Goal: Information Seeking & Learning: Learn about a topic

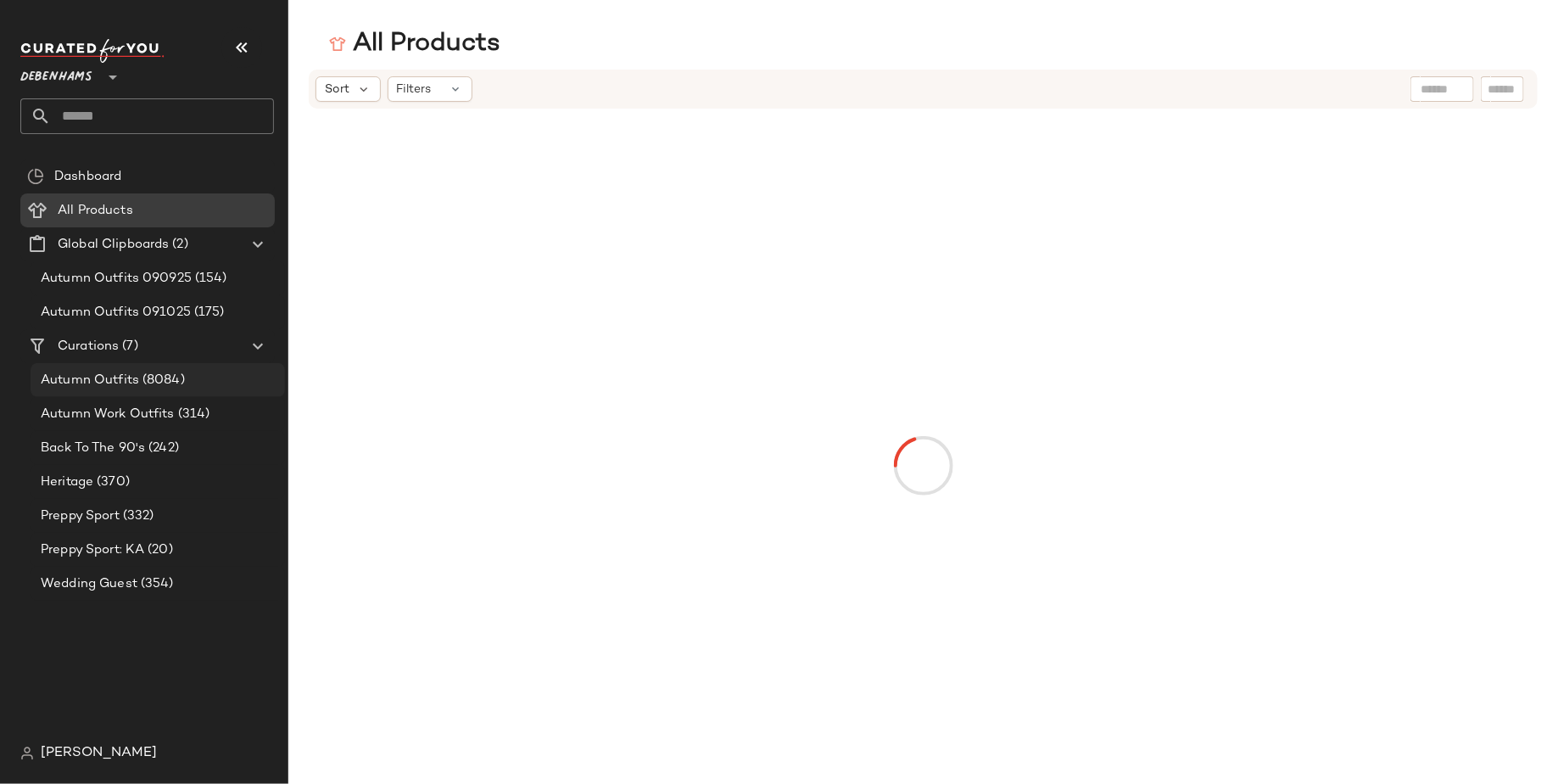
click at [161, 376] on span "(8084)" at bounding box center [162, 380] width 46 height 20
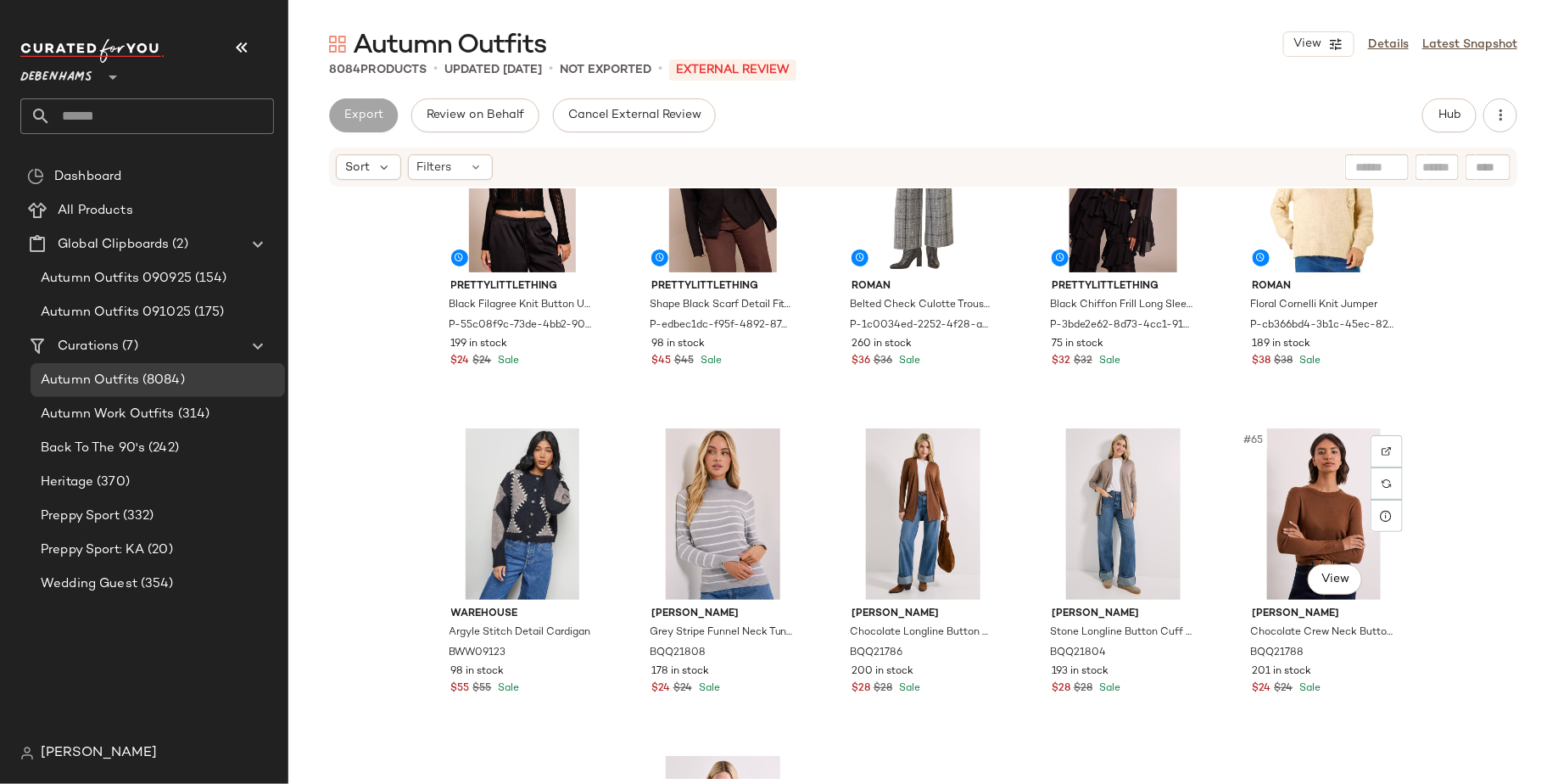
scroll to position [3712, 0]
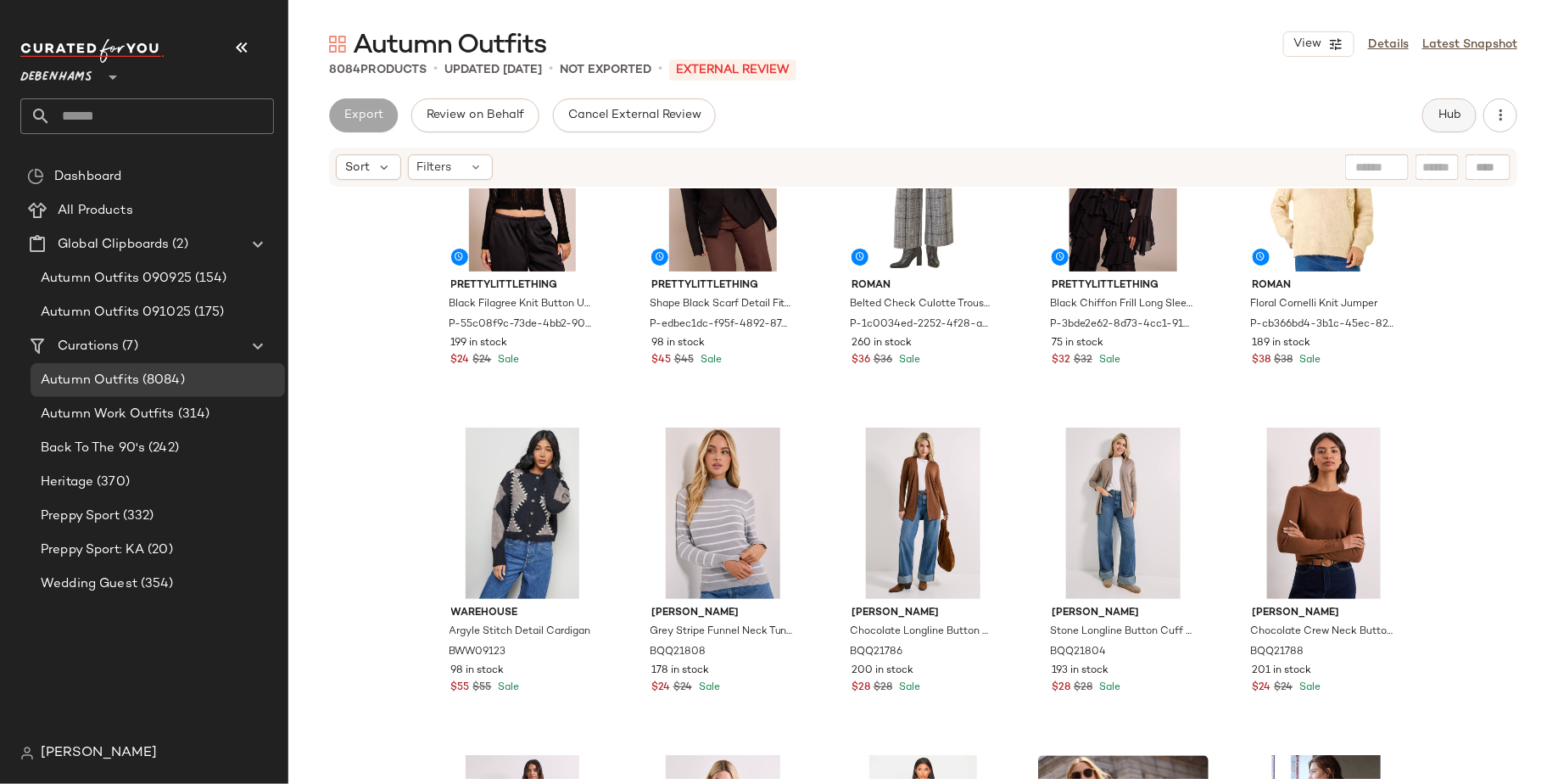
click at [1451, 109] on span "Hub" at bounding box center [1449, 116] width 24 height 14
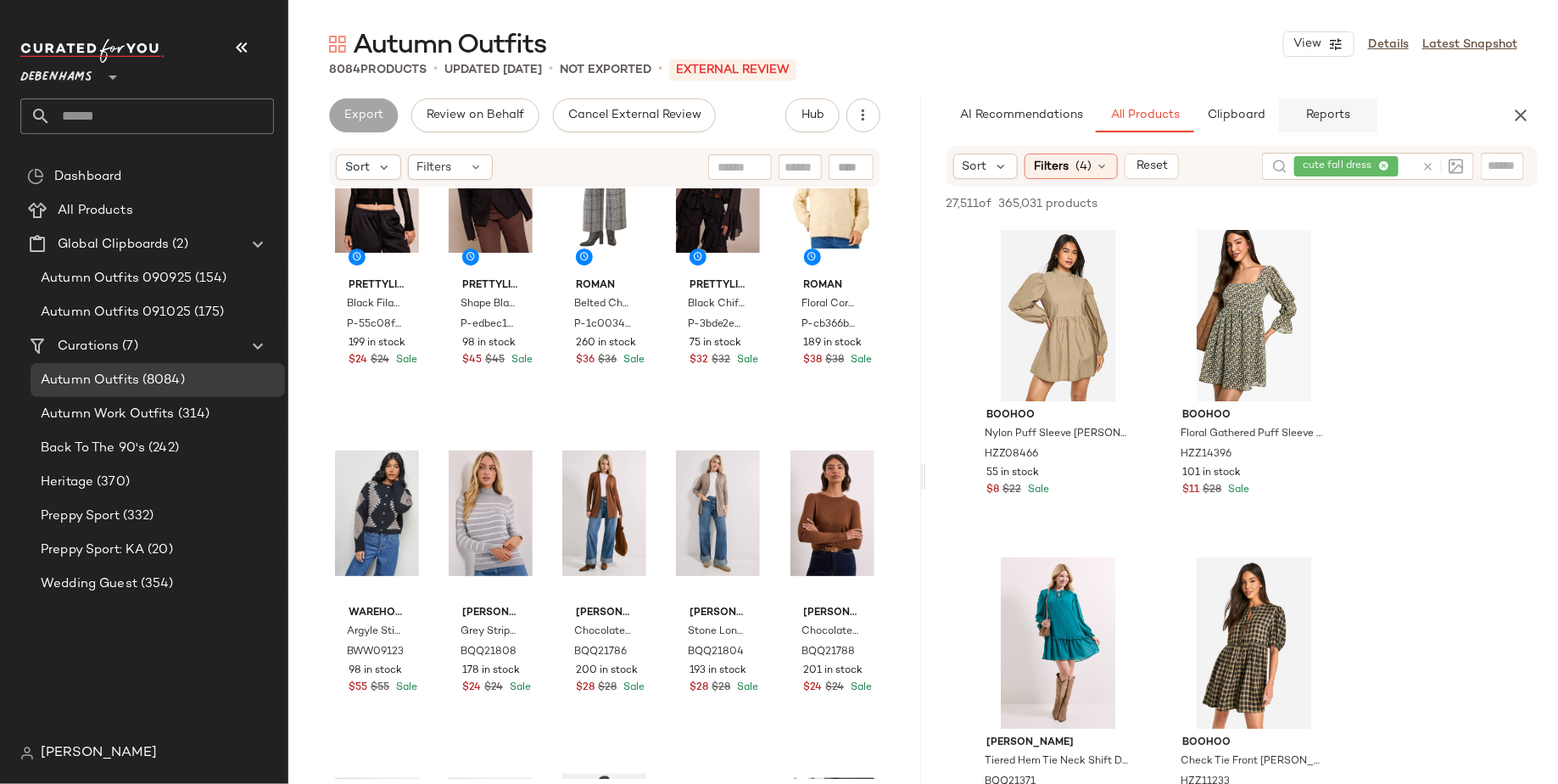
click at [1307, 115] on span "Reports" at bounding box center [1328, 116] width 45 height 14
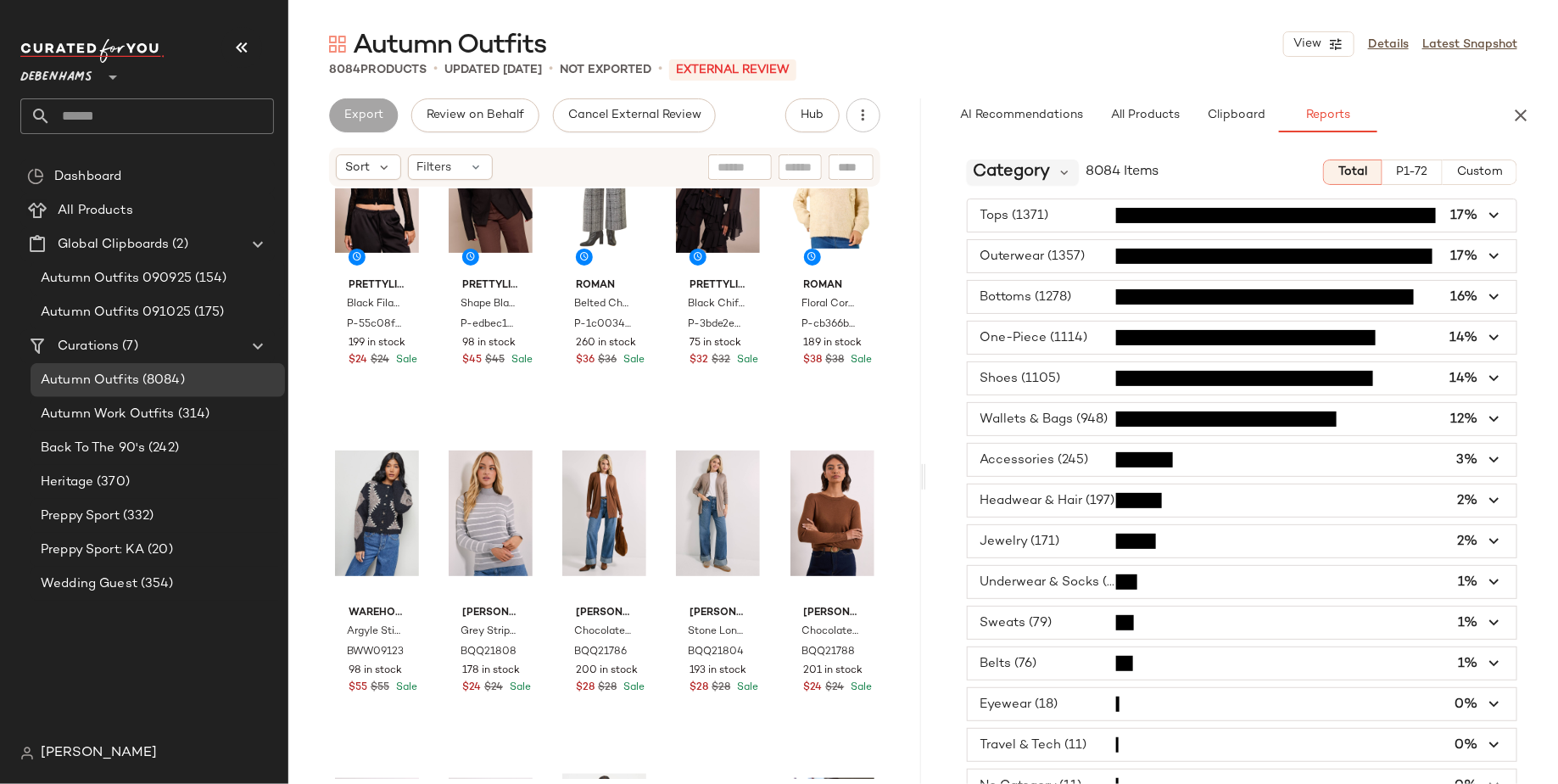
click at [1055, 166] on div "Category" at bounding box center [1023, 172] width 113 height 25
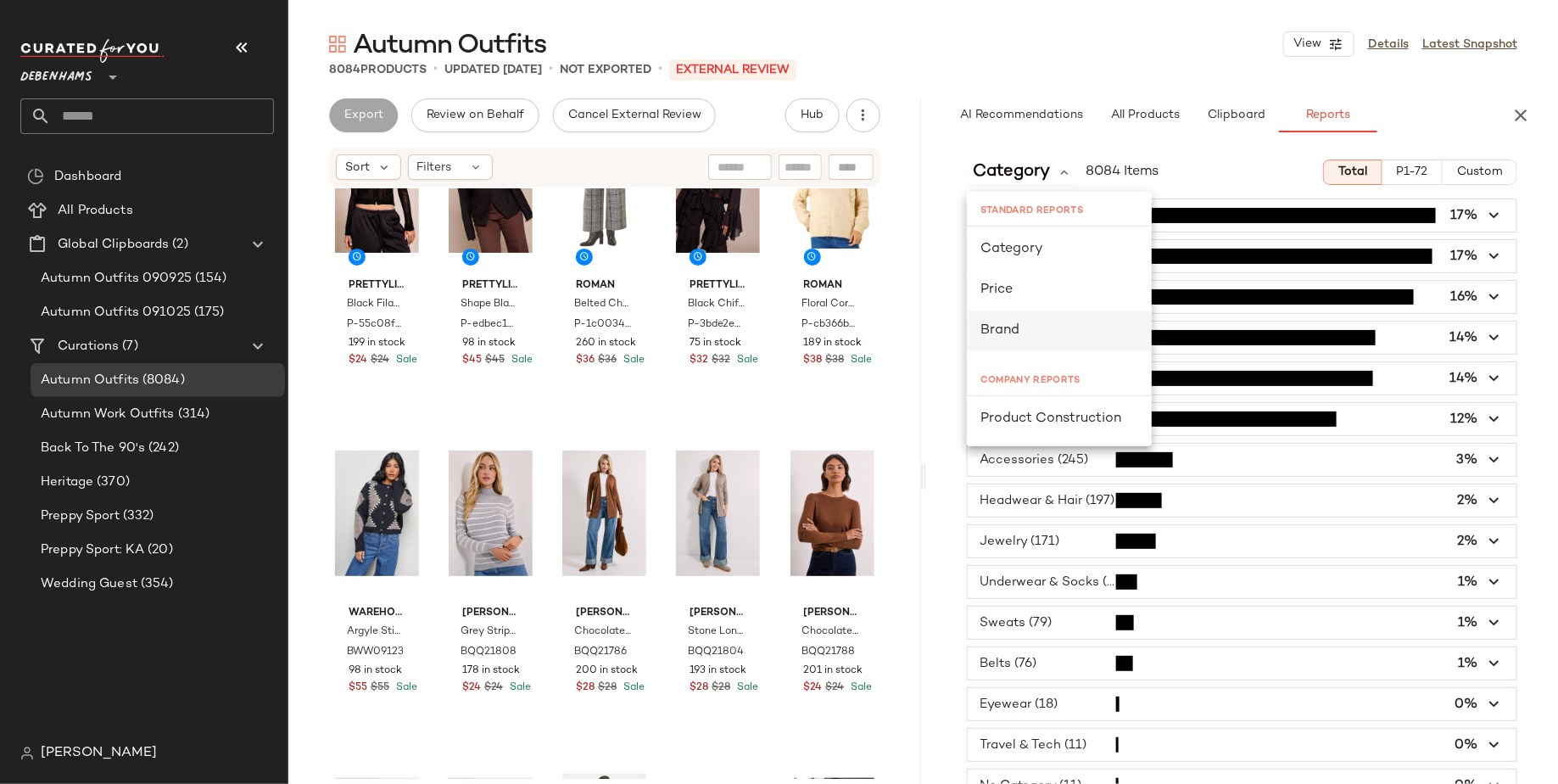
click at [1051, 325] on div "Brand" at bounding box center [1059, 330] width 158 height 20
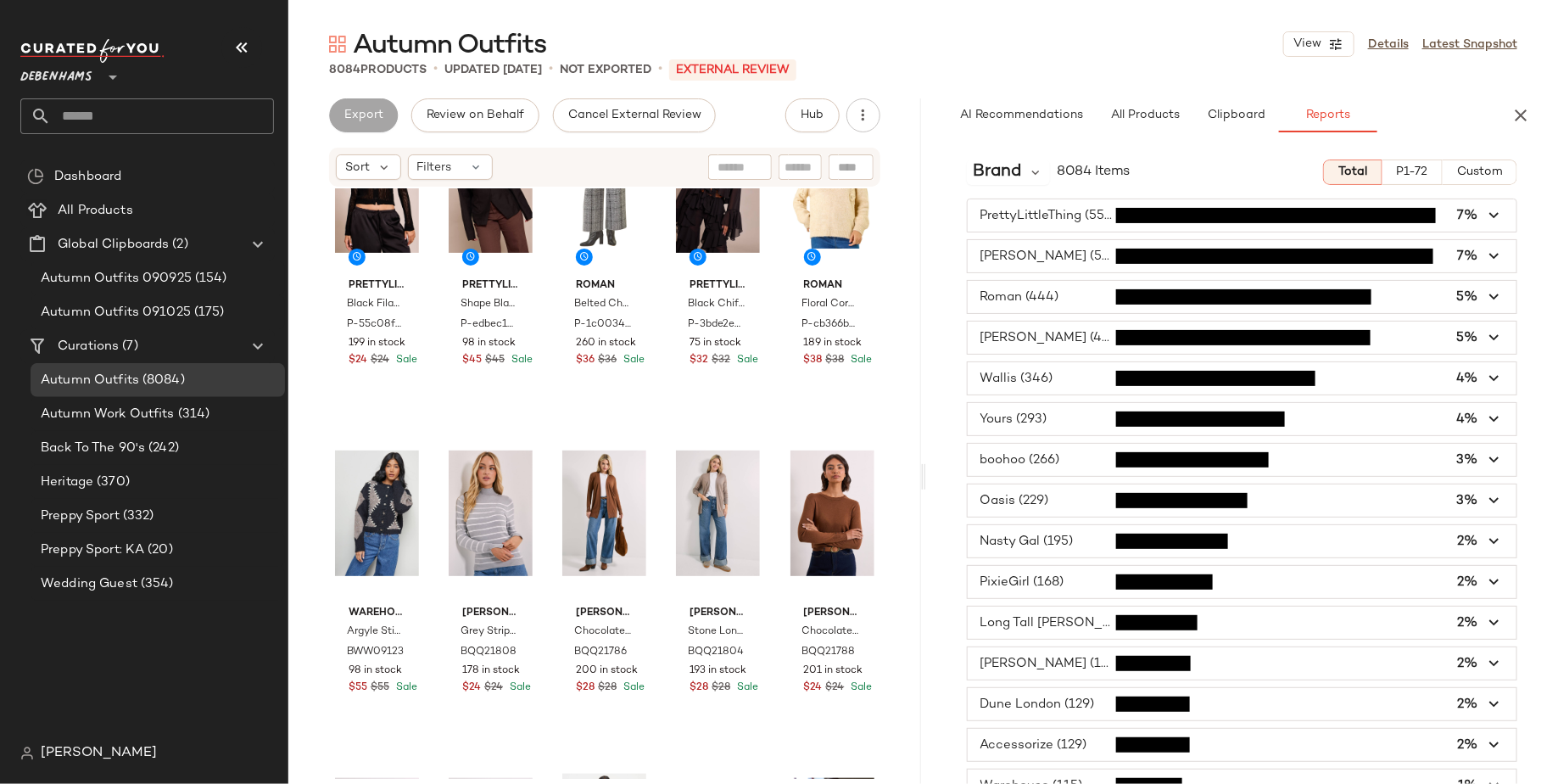
scroll to position [32, 0]
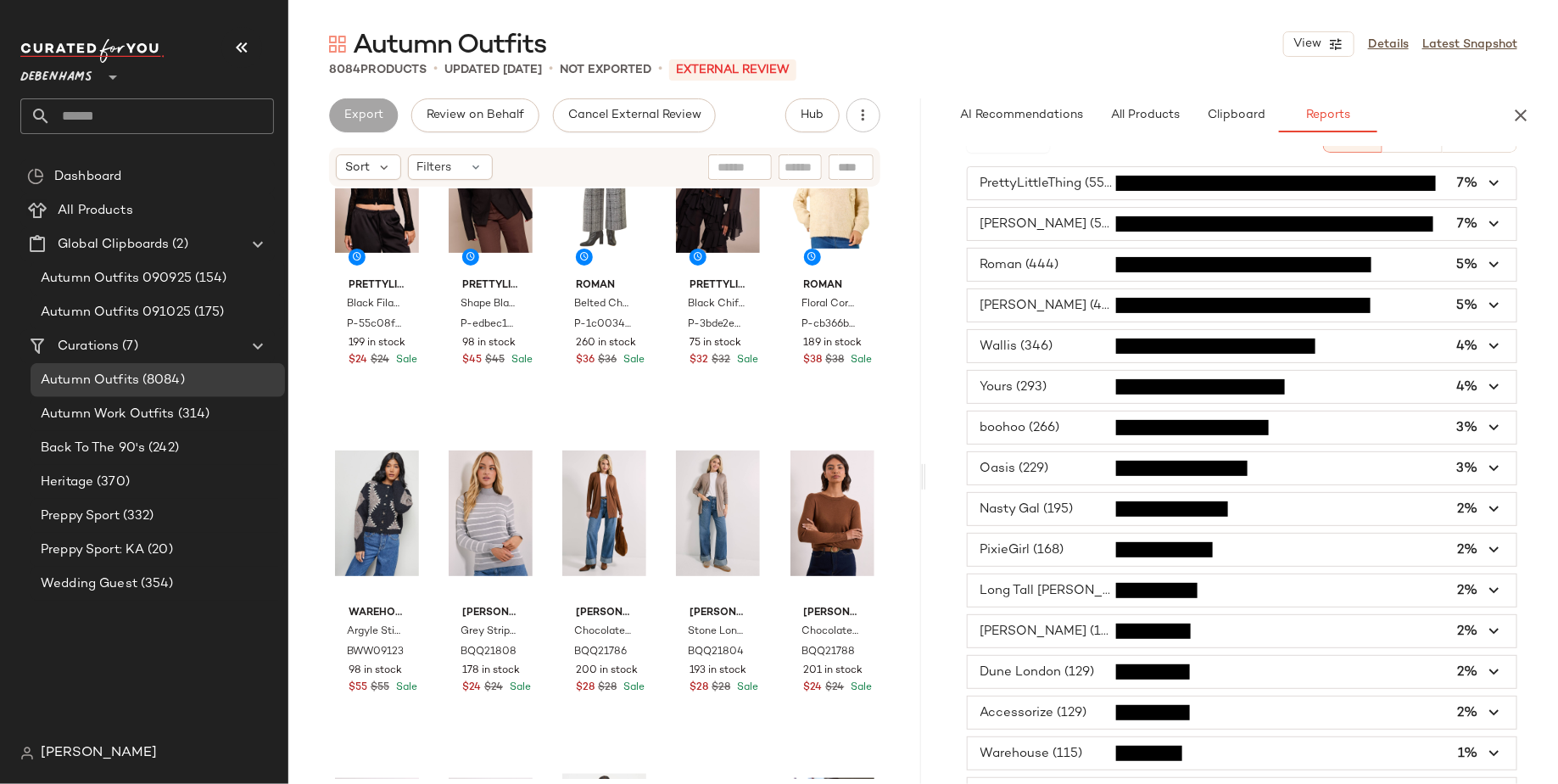
click at [1061, 505] on span "button" at bounding box center [1242, 509] width 550 height 32
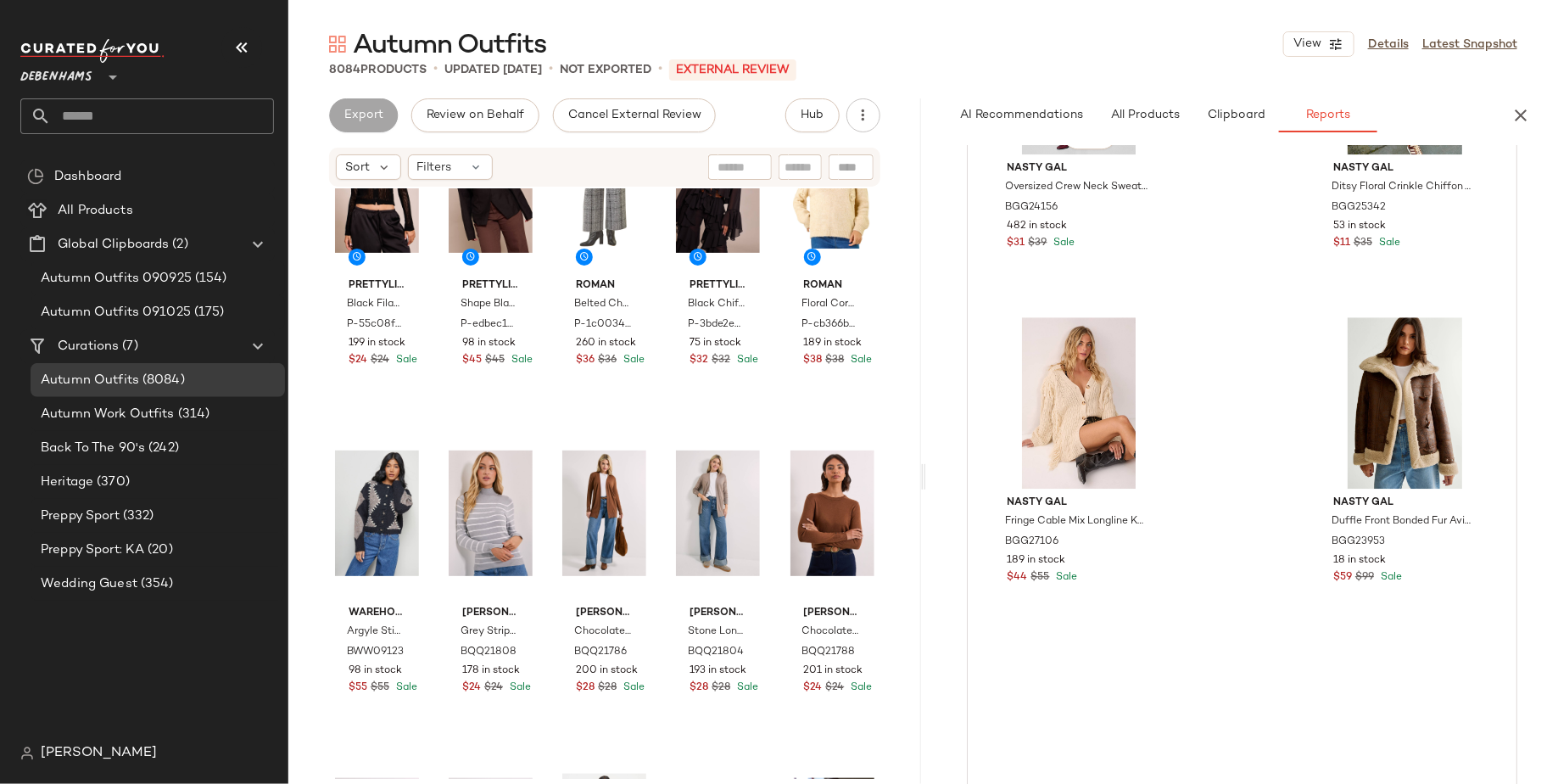
scroll to position [2513, 0]
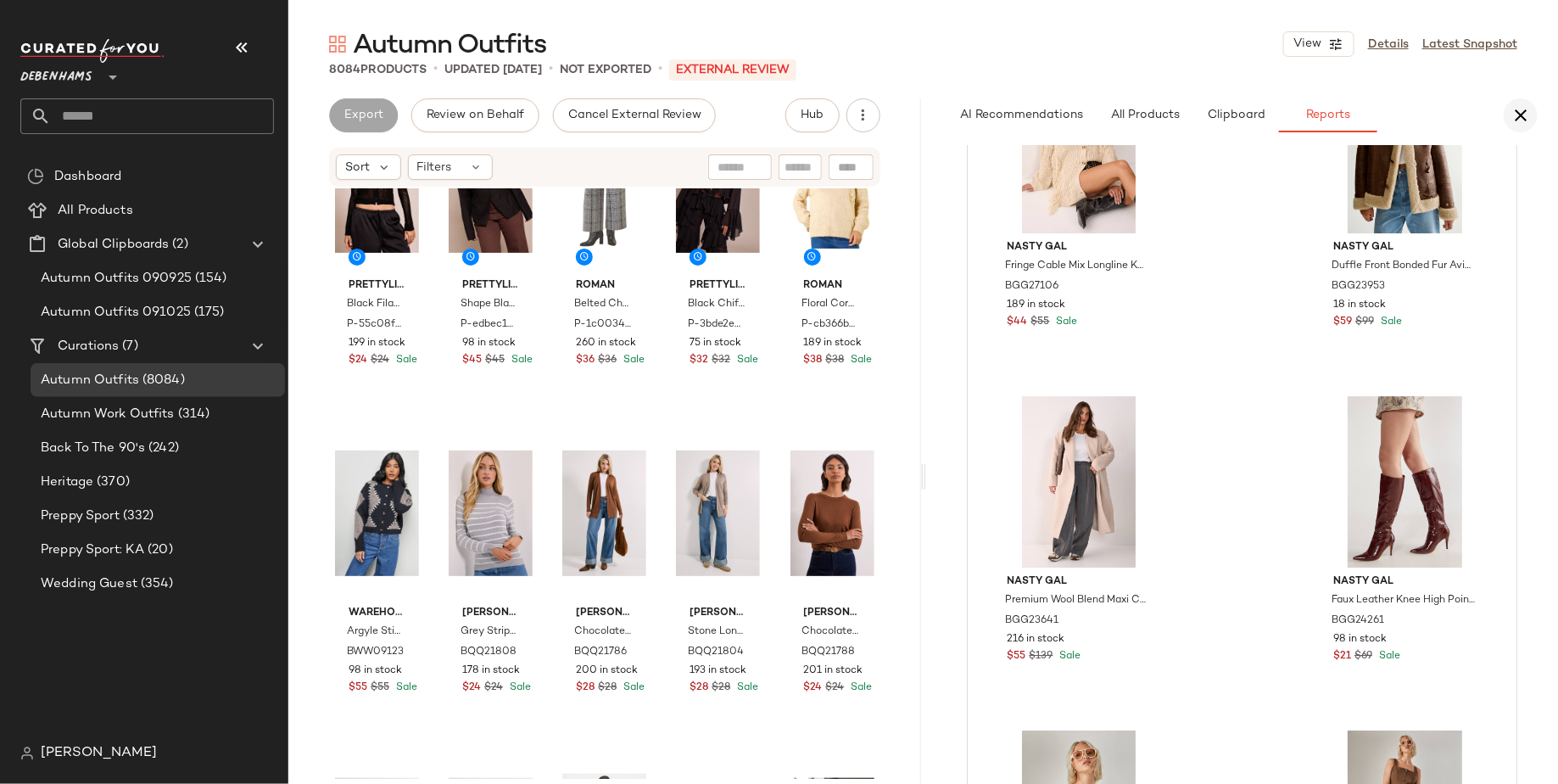
click at [1506, 110] on button "button" at bounding box center [1521, 116] width 34 height 34
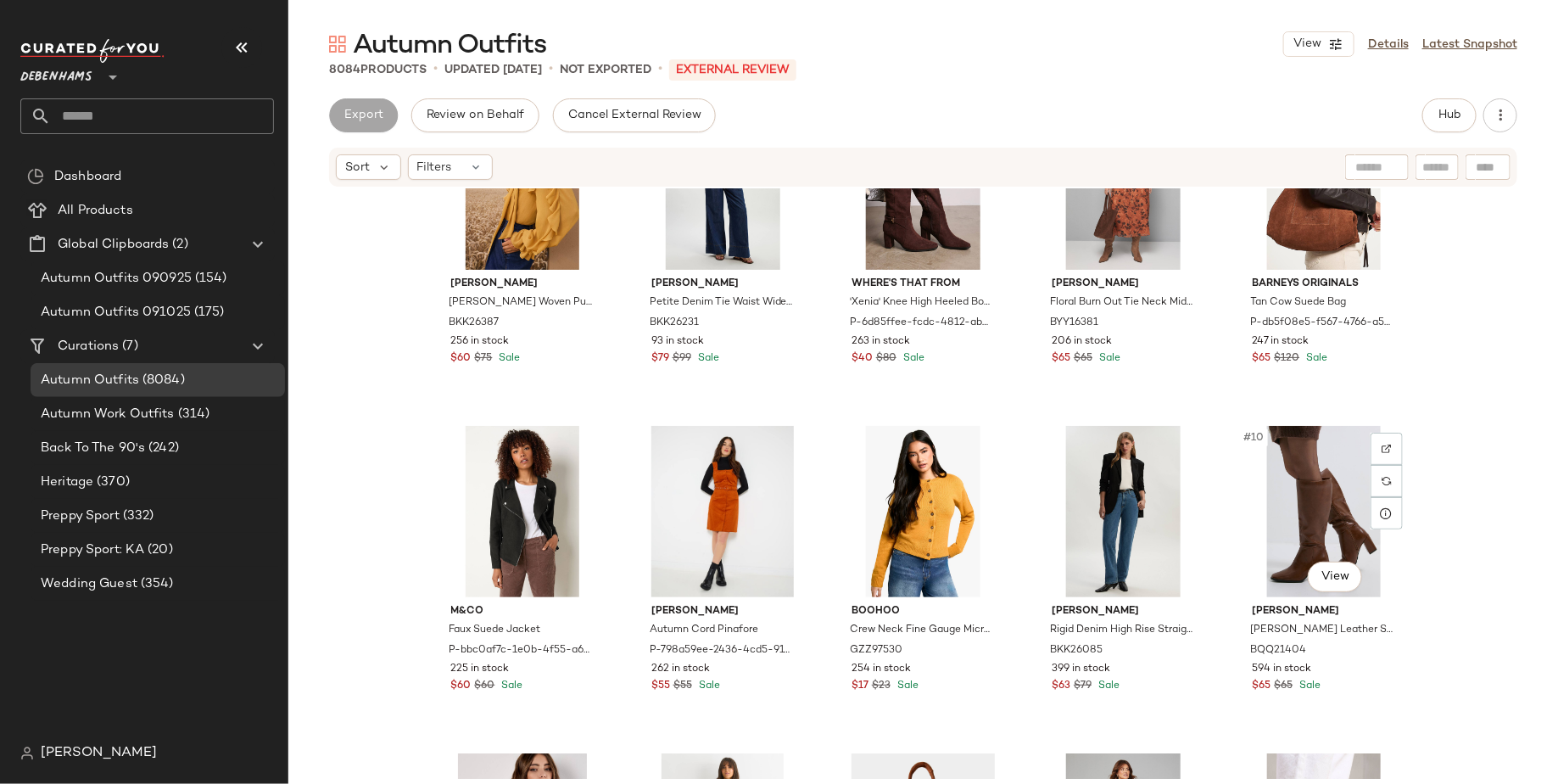
scroll to position [0, 0]
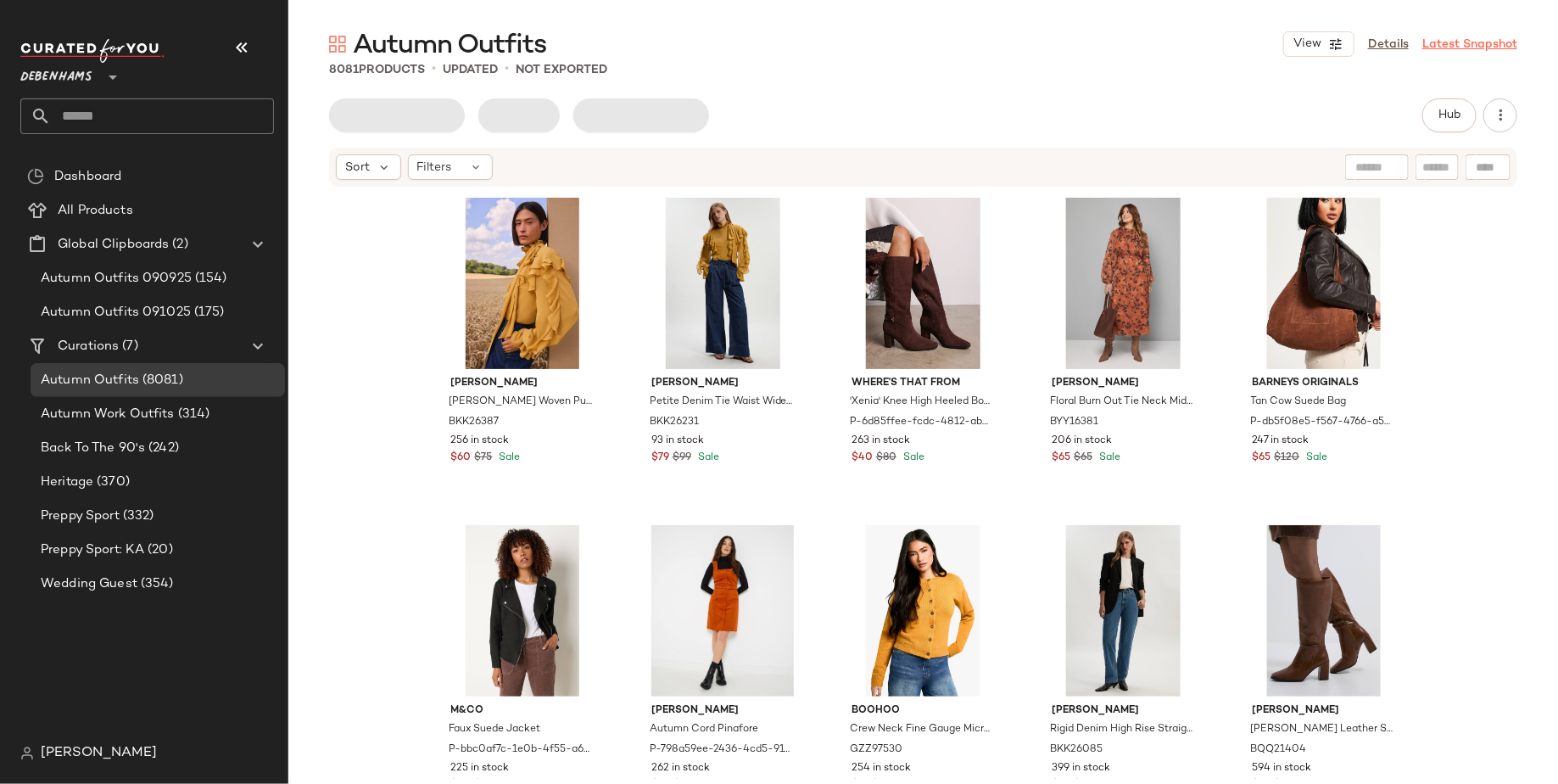
click at [1483, 47] on link "Latest Snapshot" at bounding box center [1470, 44] width 95 height 18
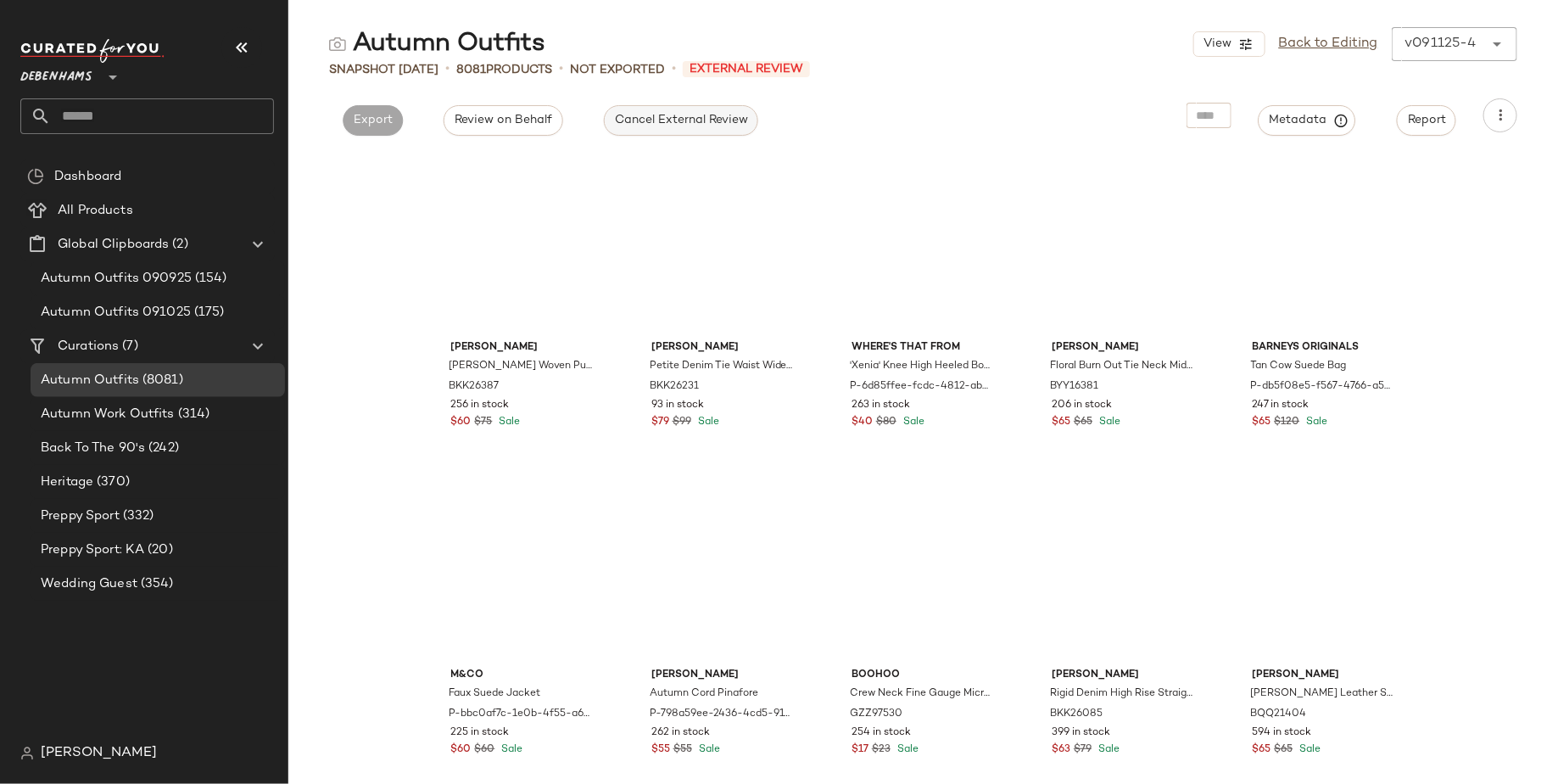
click at [708, 114] on span "Cancel External Review" at bounding box center [681, 121] width 134 height 14
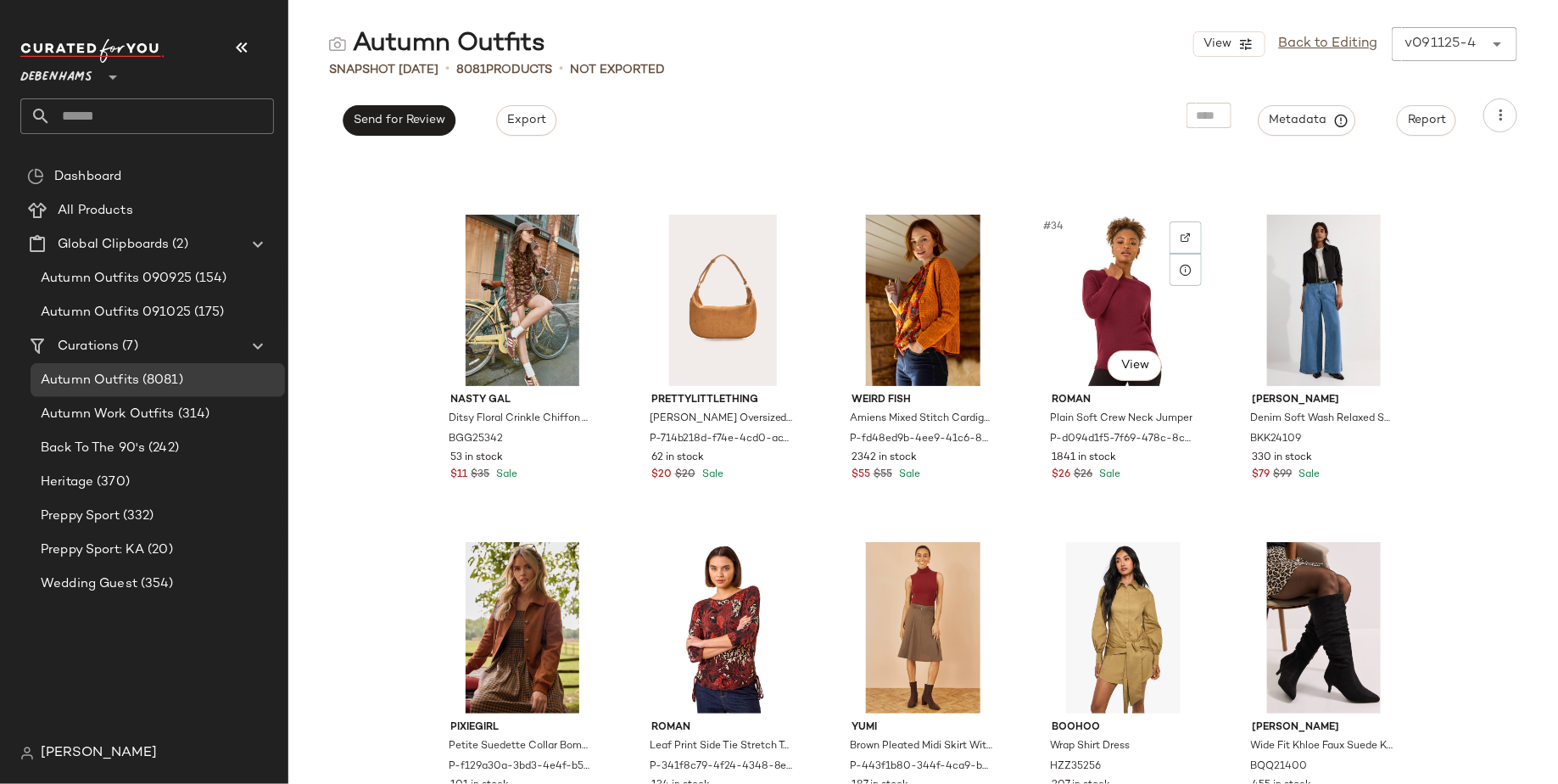
scroll to position [1936, 0]
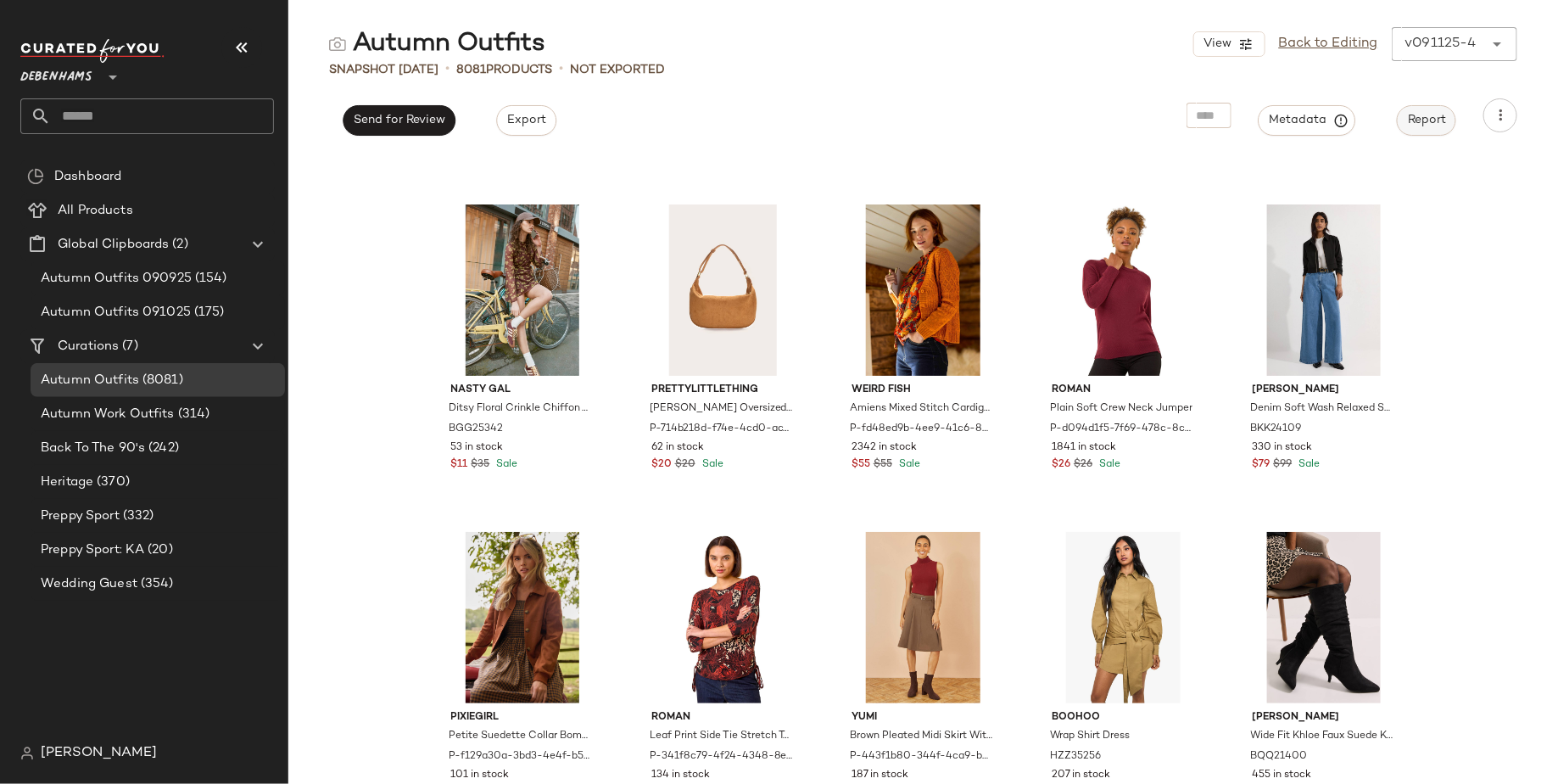
click at [1438, 110] on button "Report" at bounding box center [1427, 121] width 59 height 31
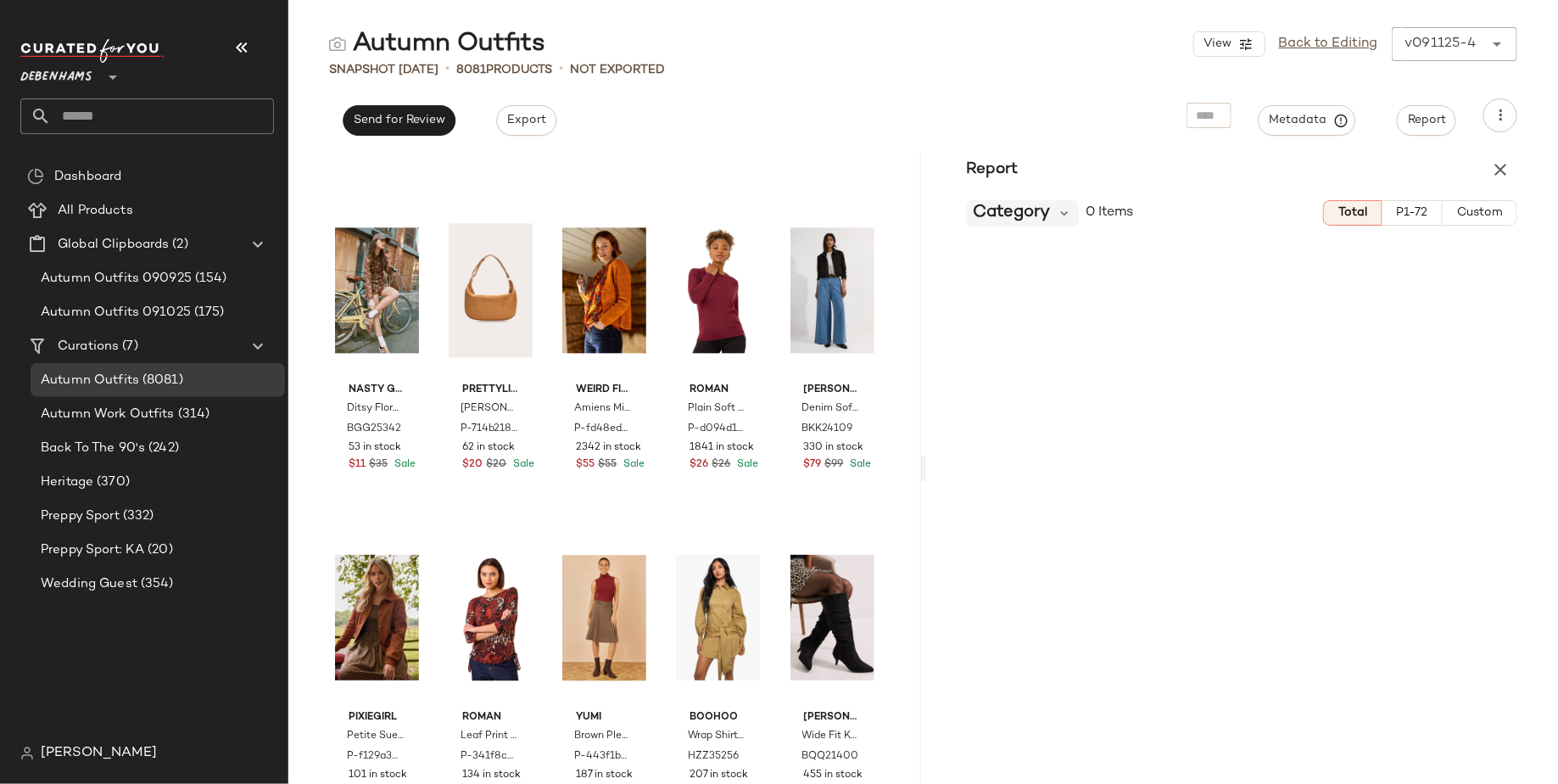
click at [1047, 217] on span "Category" at bounding box center [1012, 213] width 77 height 25
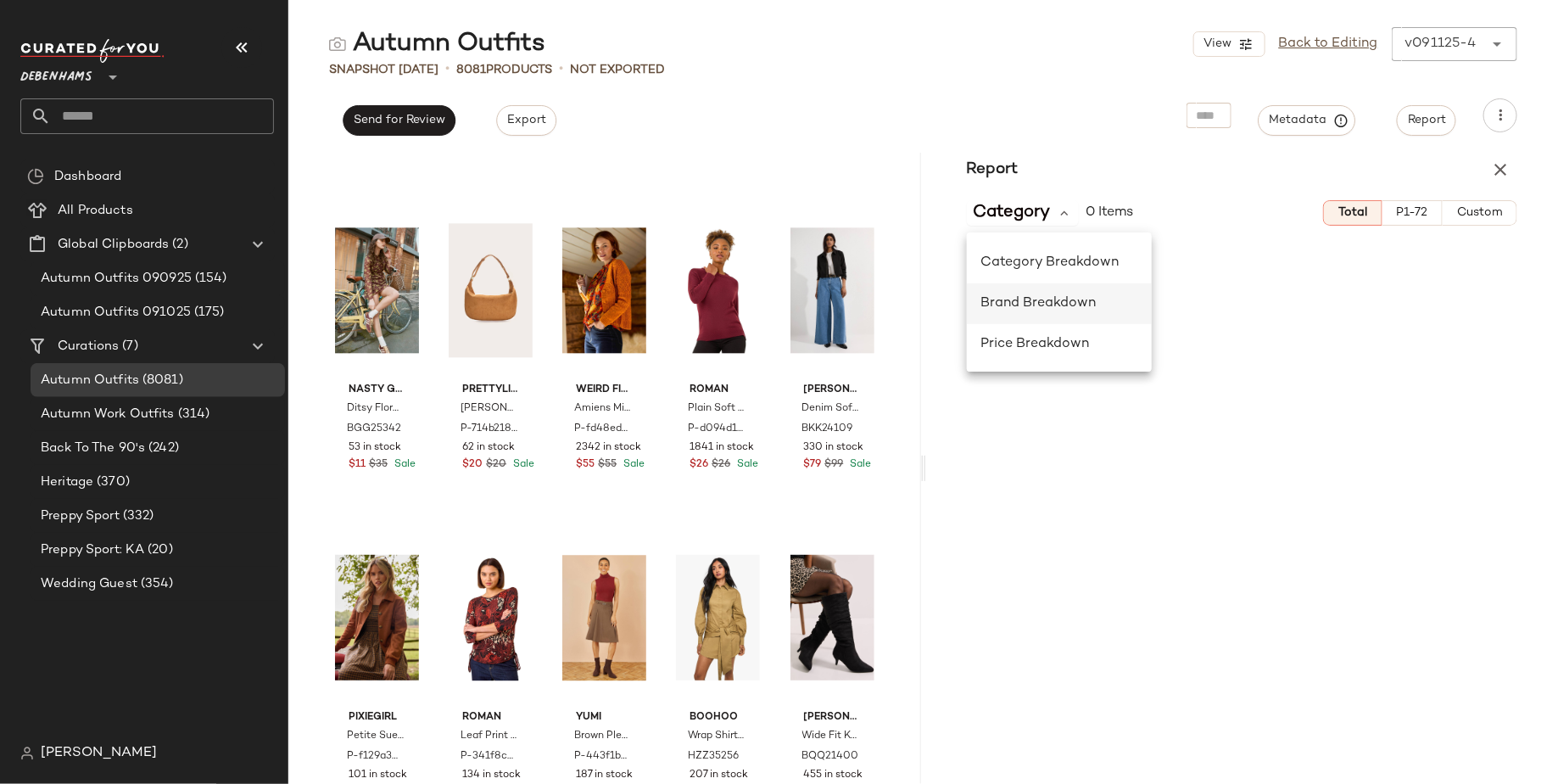
click at [1031, 310] on span "Brand Breakdown" at bounding box center [1038, 302] width 116 height 14
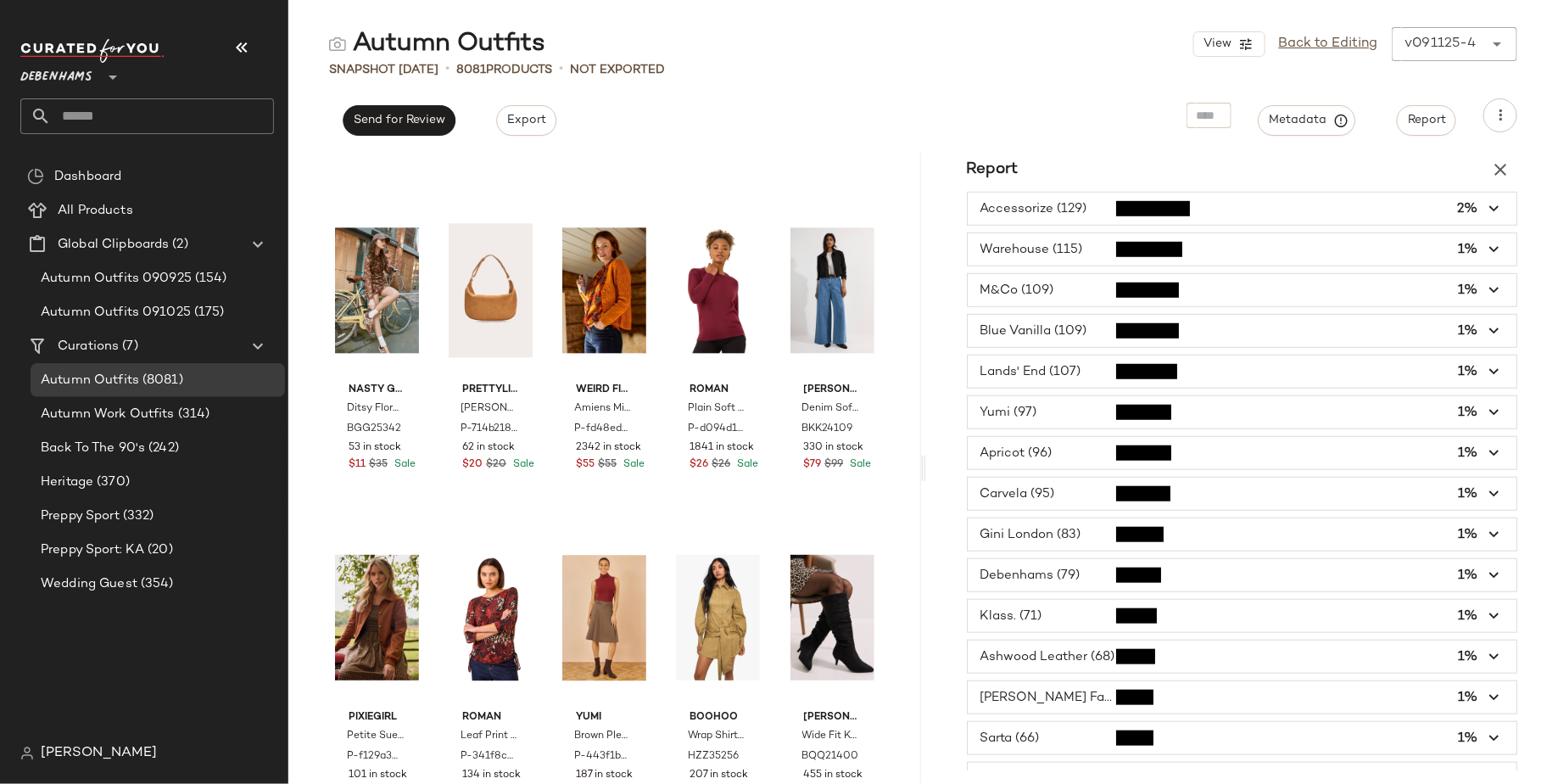
scroll to position [524, 0]
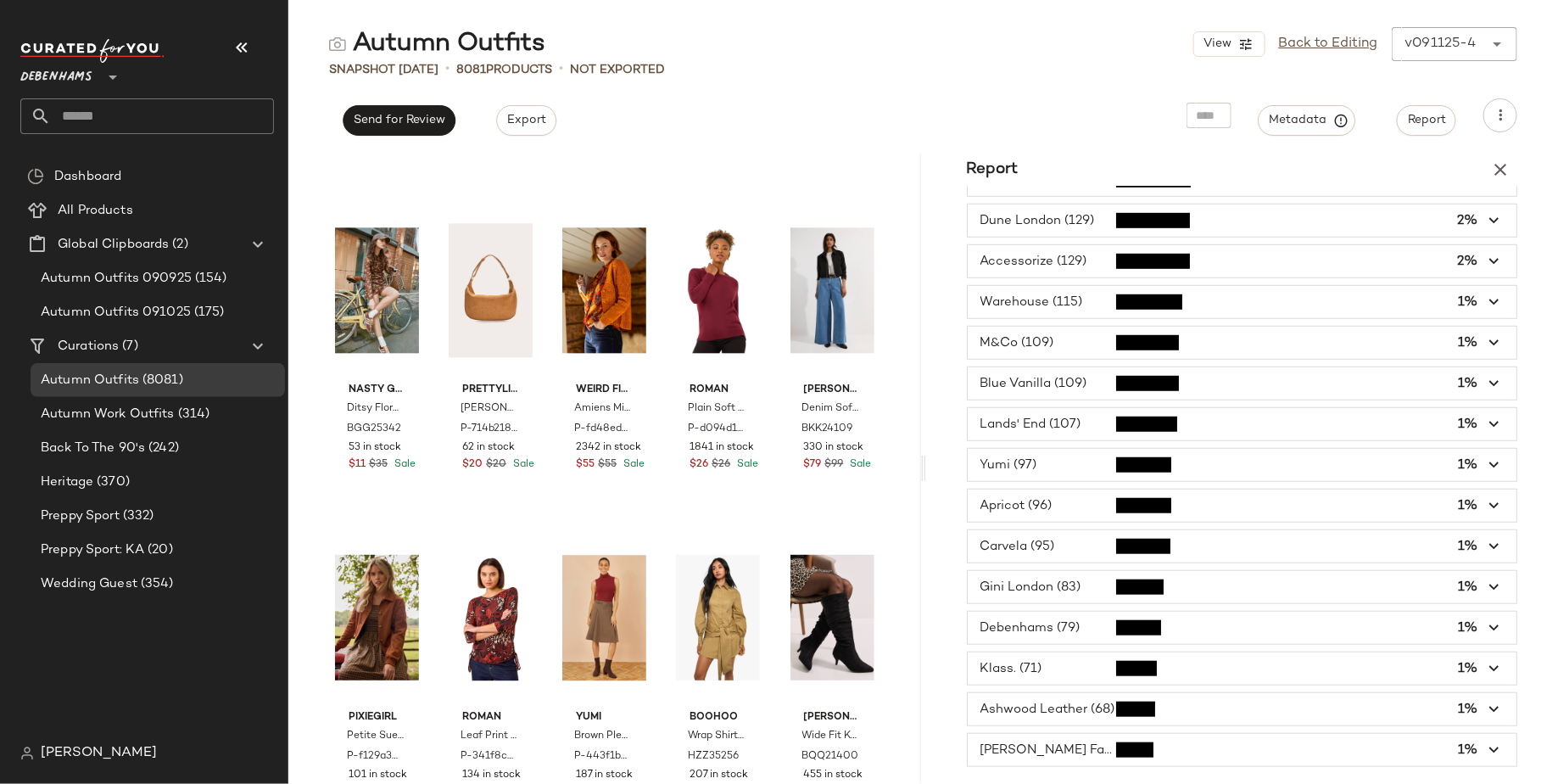
click at [1145, 286] on span "button" at bounding box center [1242, 302] width 550 height 32
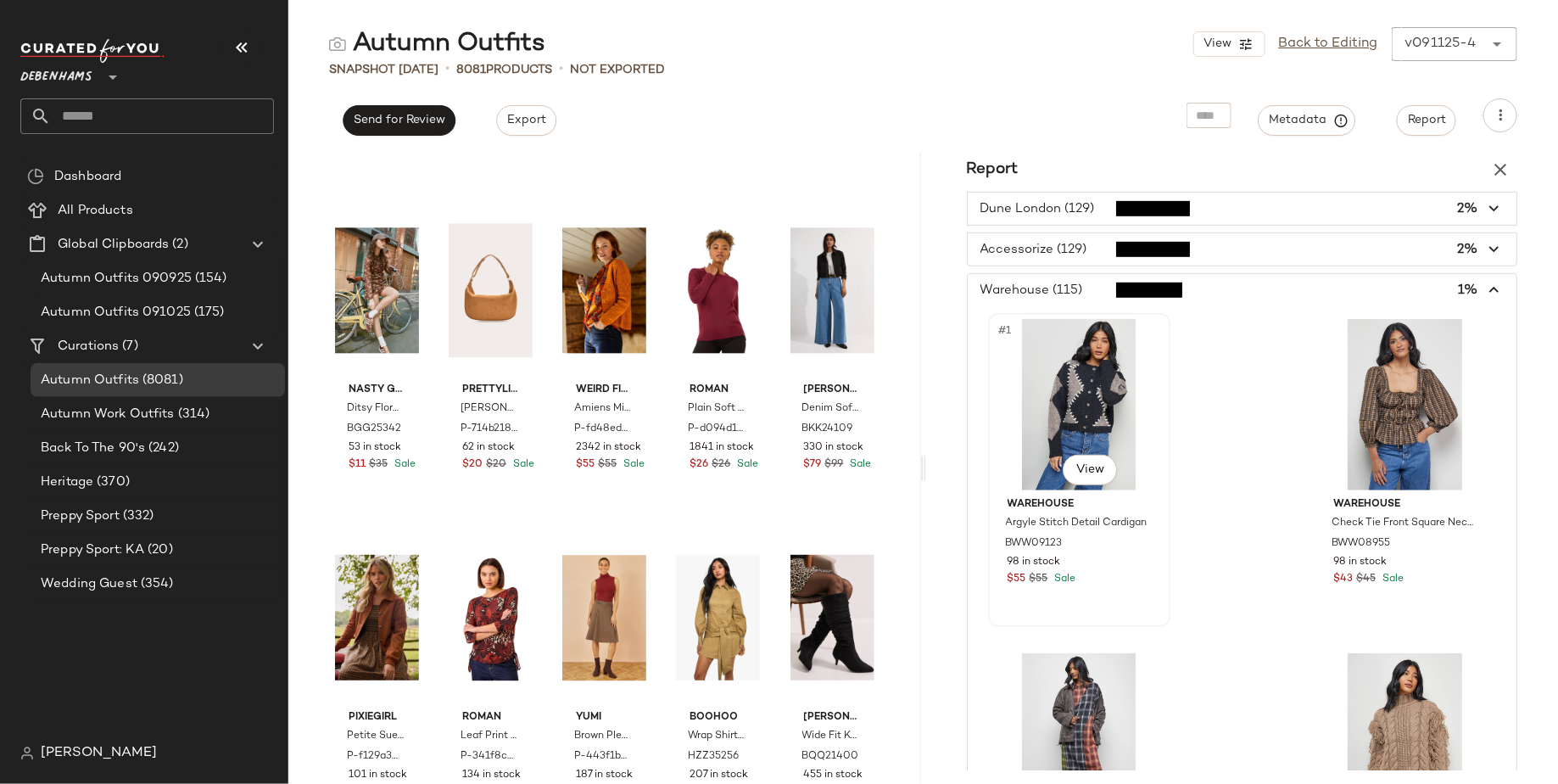
scroll to position [541, 0]
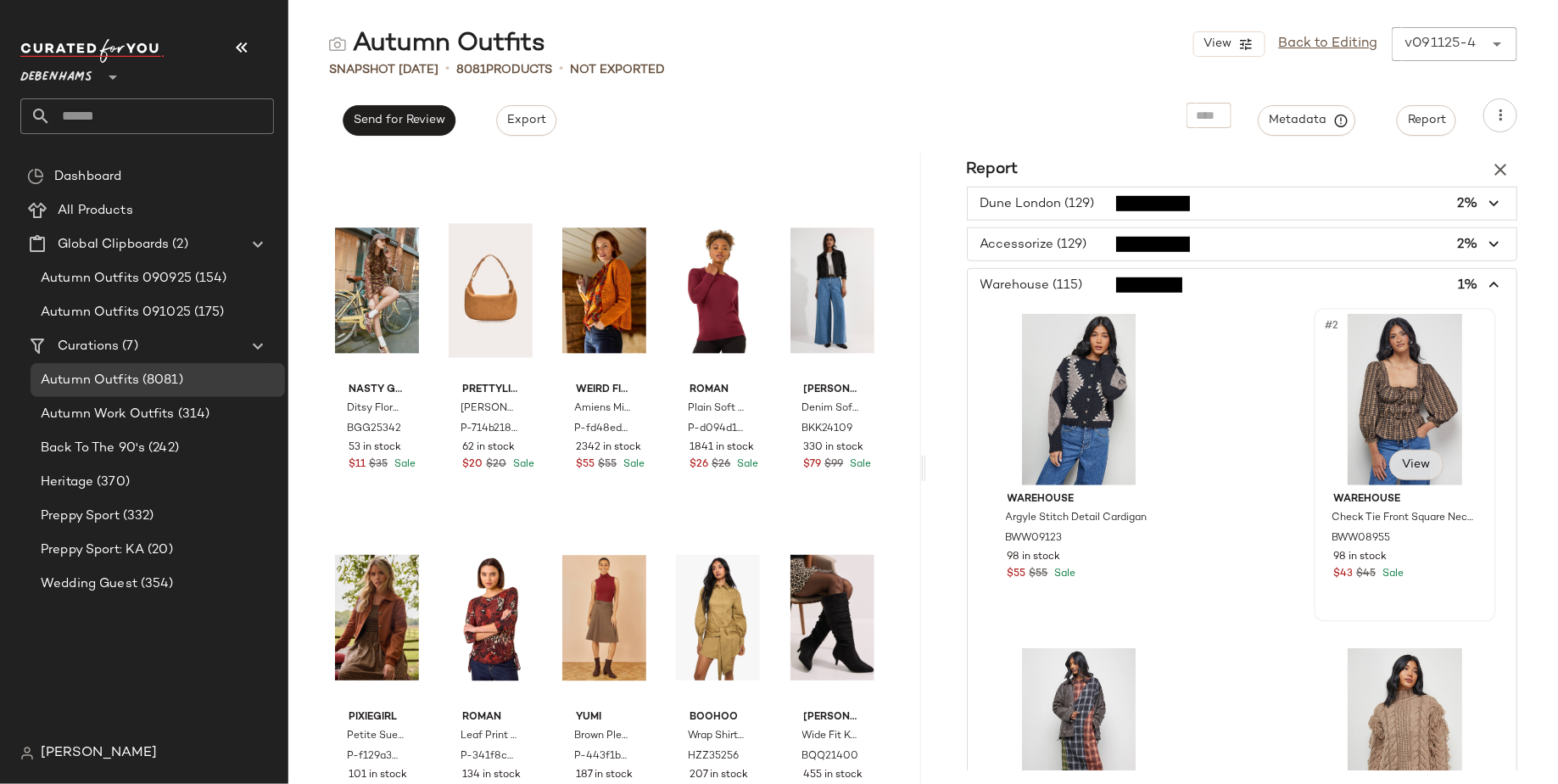
click at [1406, 458] on span "View" at bounding box center [1416, 465] width 29 height 14
click at [1405, 449] on button "View" at bounding box center [1417, 465] width 54 height 31
click at [1422, 336] on div "#2 View" at bounding box center [1405, 399] width 171 height 172
click at [1403, 458] on span "View" at bounding box center [1416, 465] width 29 height 14
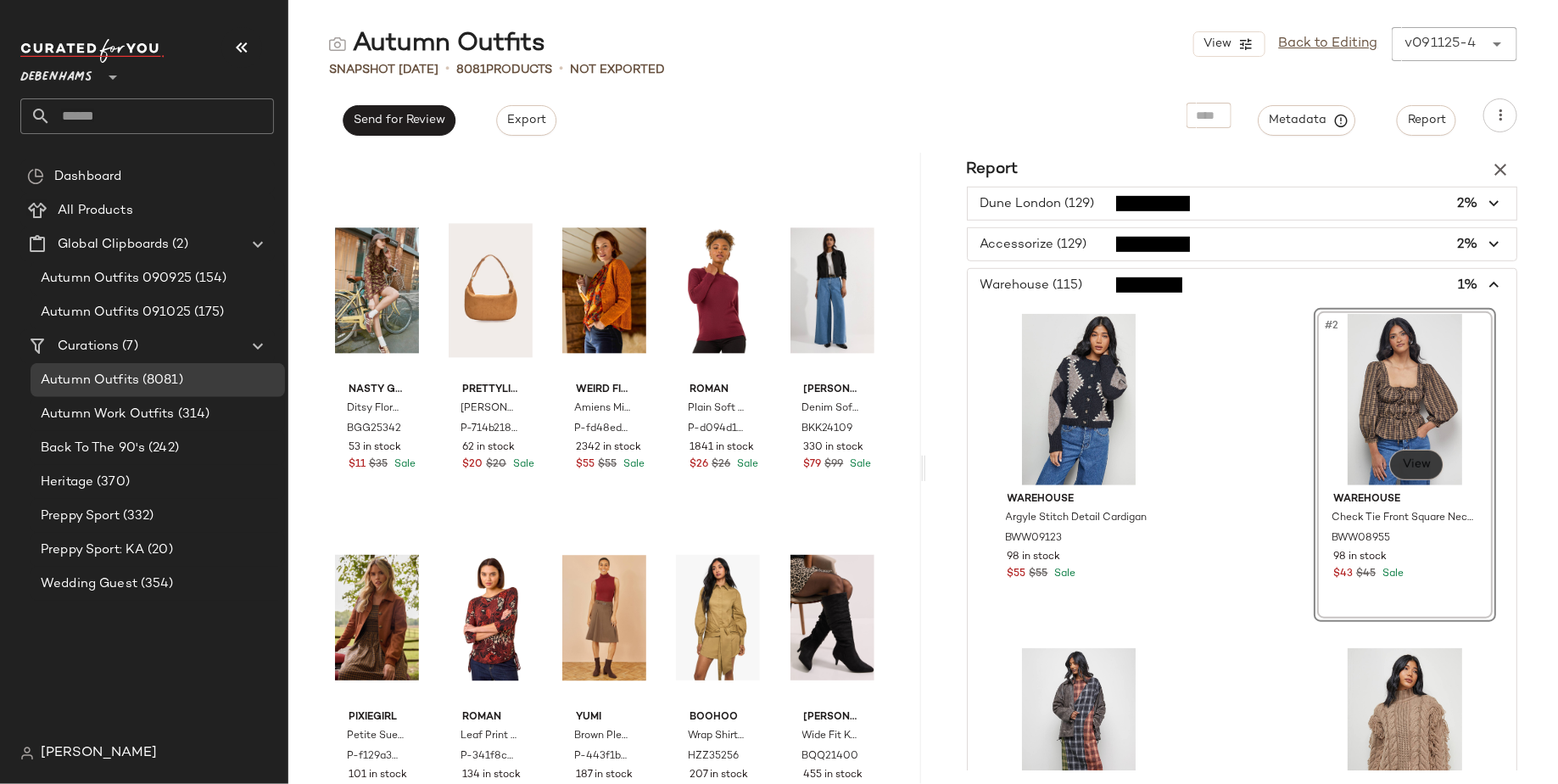
click at [1403, 458] on span "View" at bounding box center [1416, 465] width 29 height 14
click at [1434, 335] on div "#2 View" at bounding box center [1405, 399] width 171 height 172
click at [1459, 313] on div "#2 View" at bounding box center [1405, 399] width 171 height 172
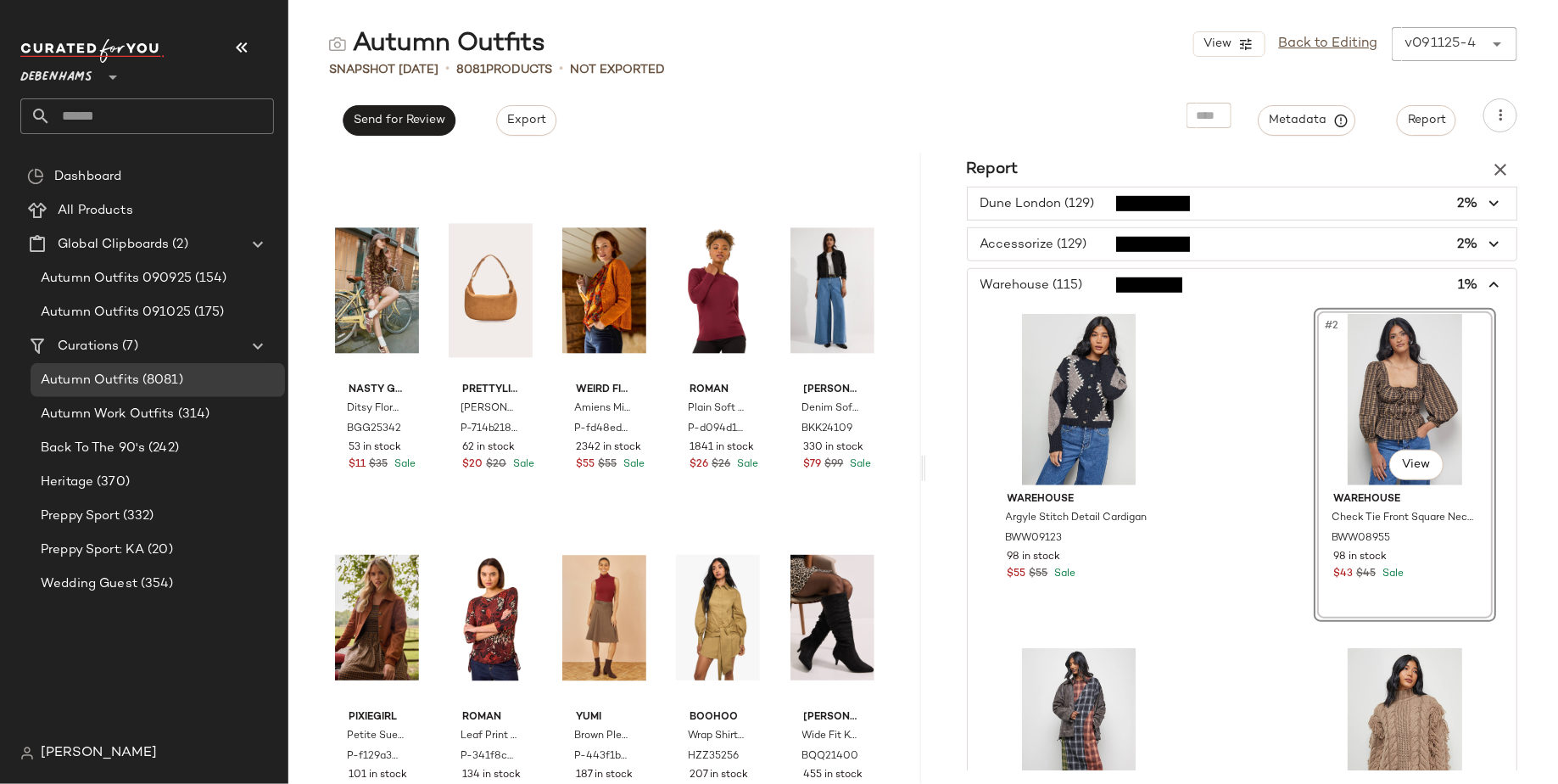
click at [1459, 313] on div "#2 View" at bounding box center [1405, 399] width 171 height 172
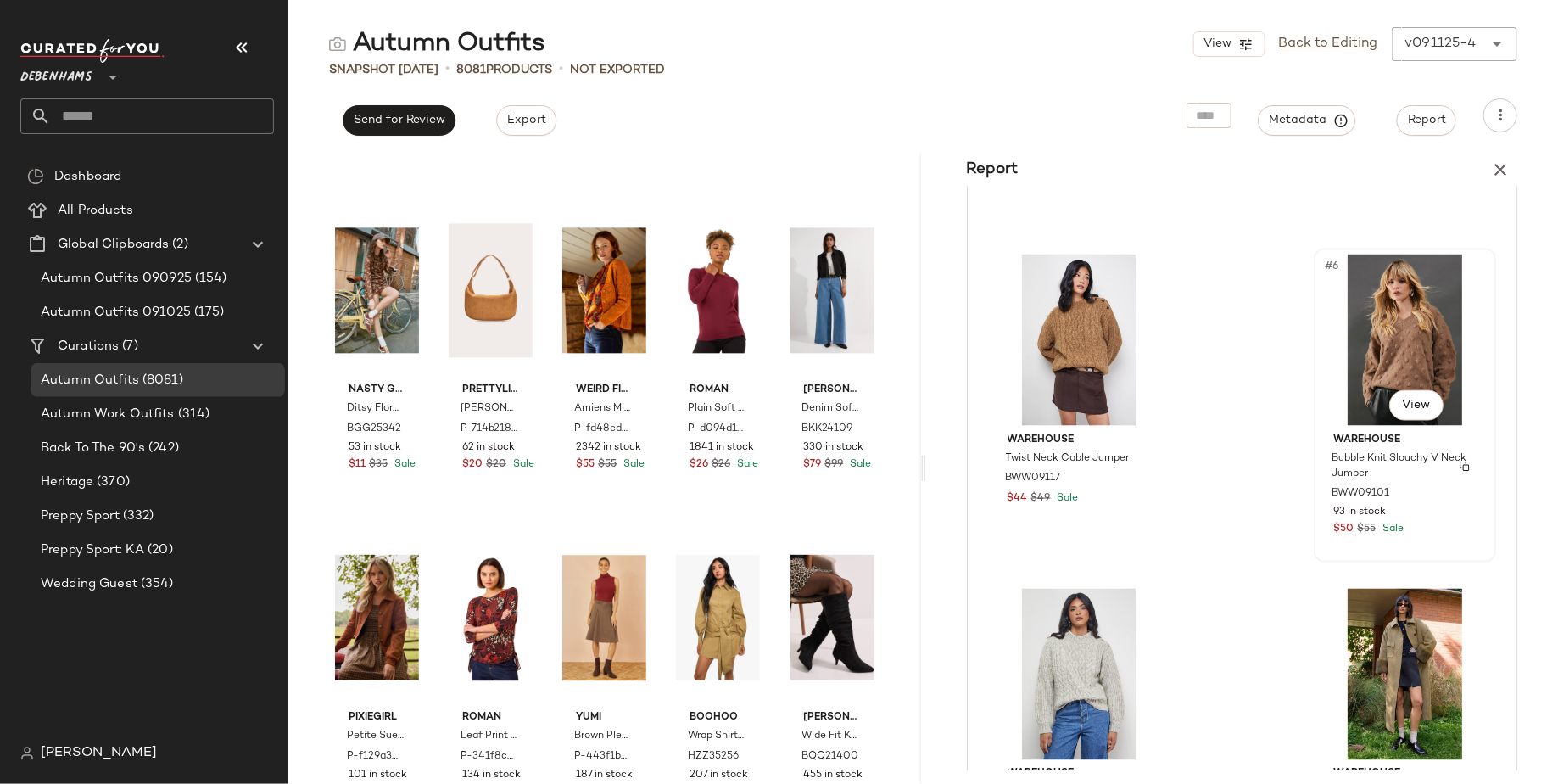
scroll to position [1227, 0]
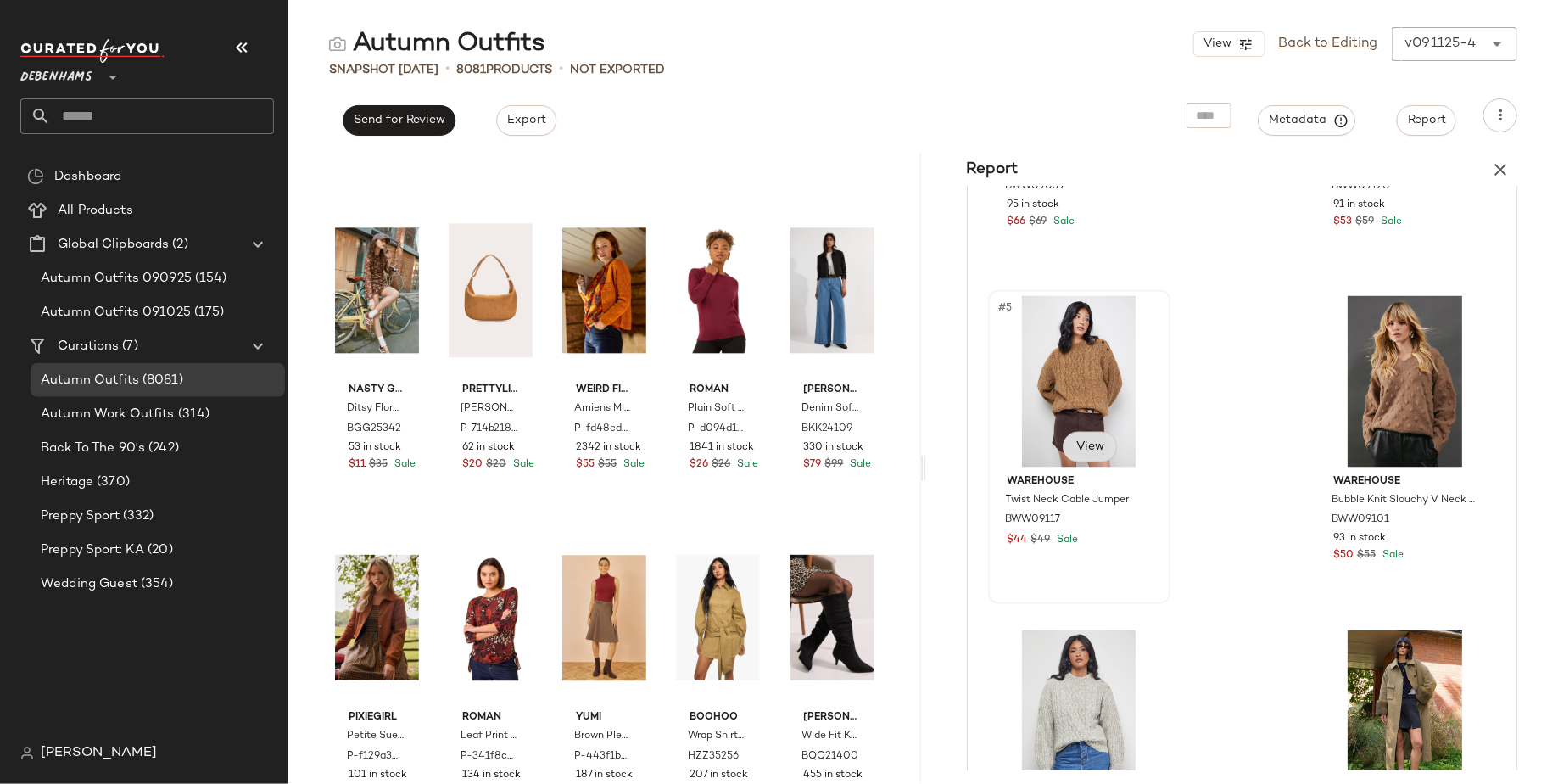
click at [1084, 442] on span "View" at bounding box center [1090, 447] width 29 height 14
click at [1087, 402] on div "#5 View" at bounding box center [1079, 381] width 171 height 172
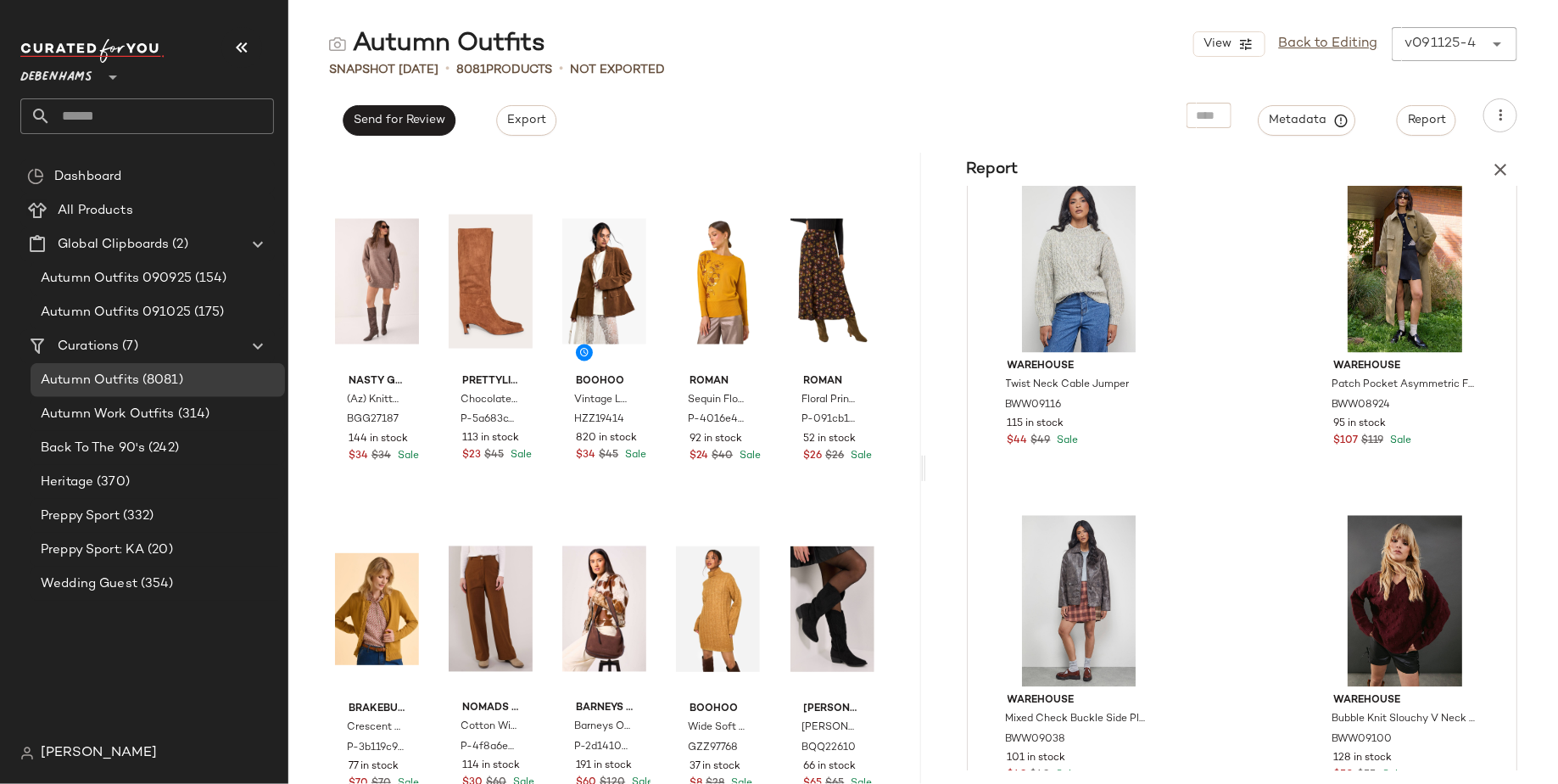
scroll to position [1291, 0]
click at [394, 544] on img at bounding box center [396, 544] width 10 height 10
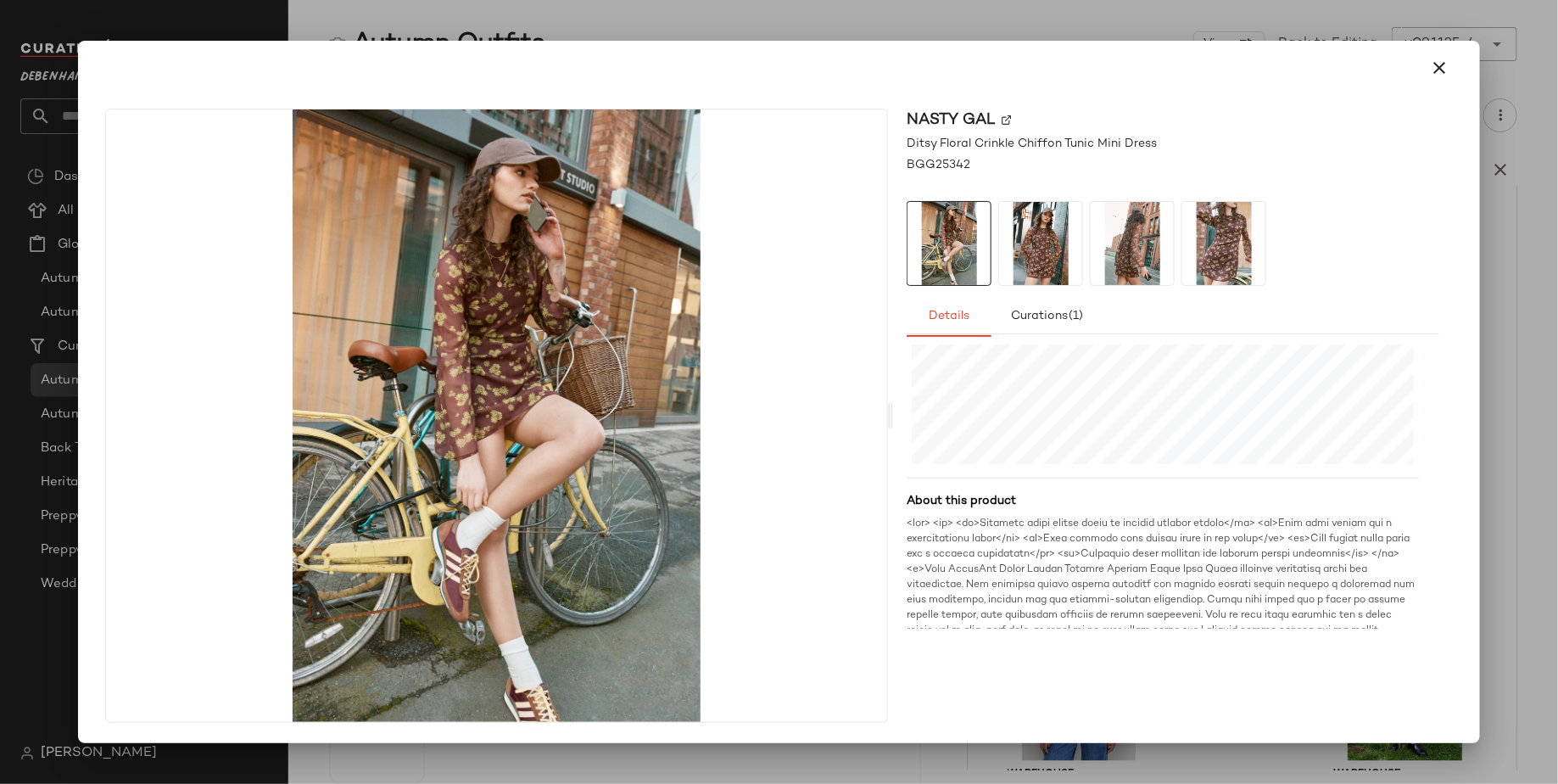
scroll to position [240, 0]
click at [1517, 469] on div at bounding box center [779, 392] width 1558 height 784
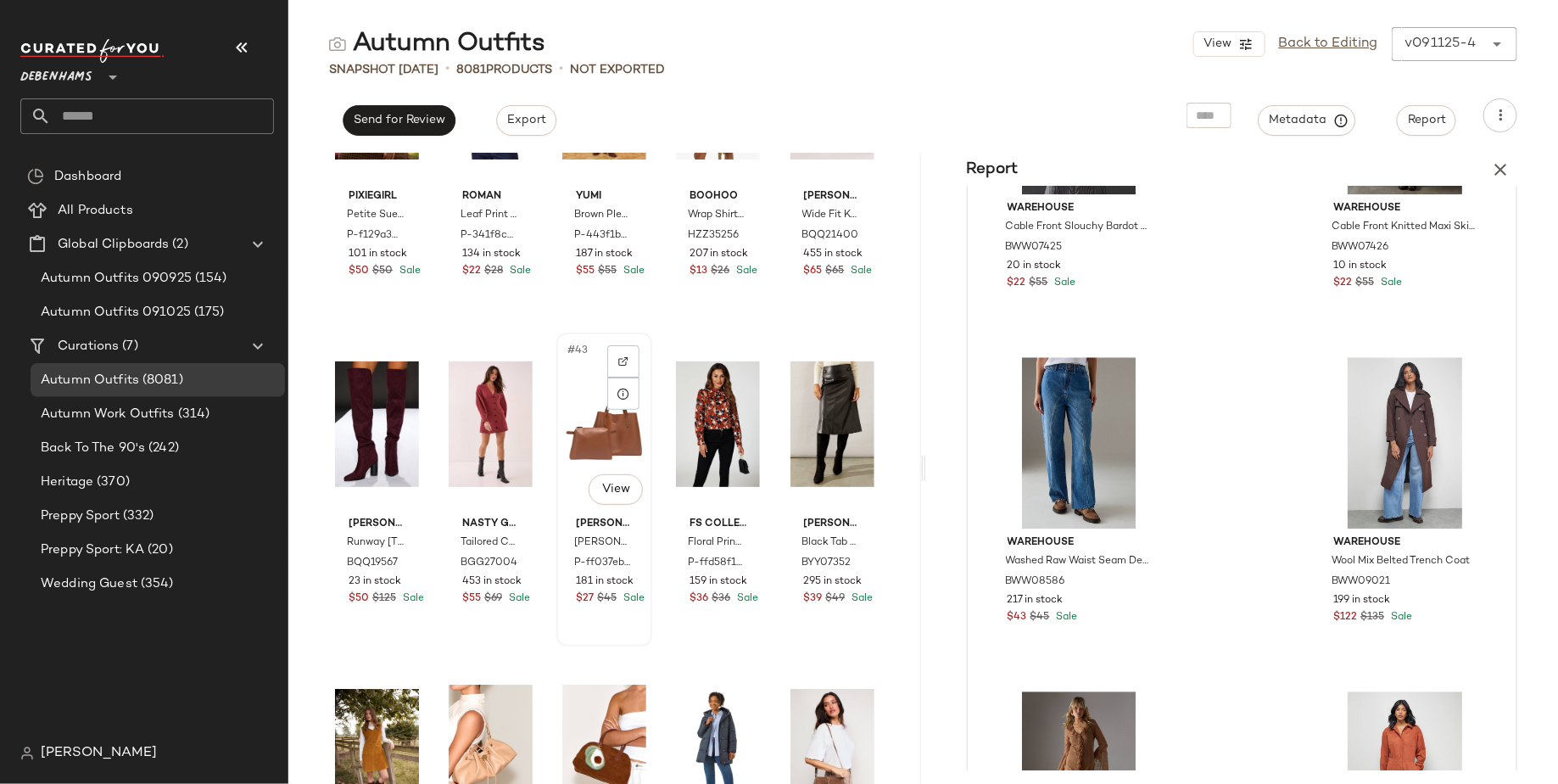
scroll to position [2457, 0]
